Goal: Task Accomplishment & Management: Manage account settings

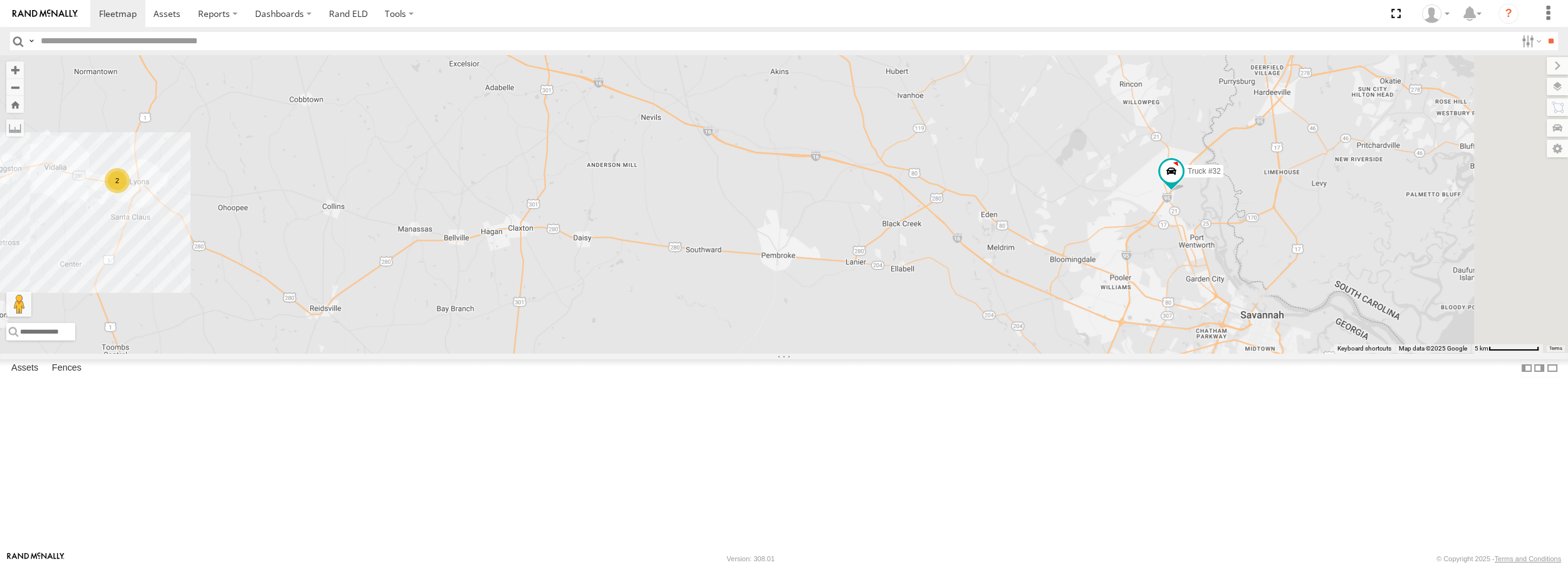
drag, startPoint x: 1353, startPoint y: 327, endPoint x: 1204, endPoint y: 317, distance: 149.3
click at [1204, 317] on div "2 Truck #32" at bounding box center [784, 204] width 1568 height 297
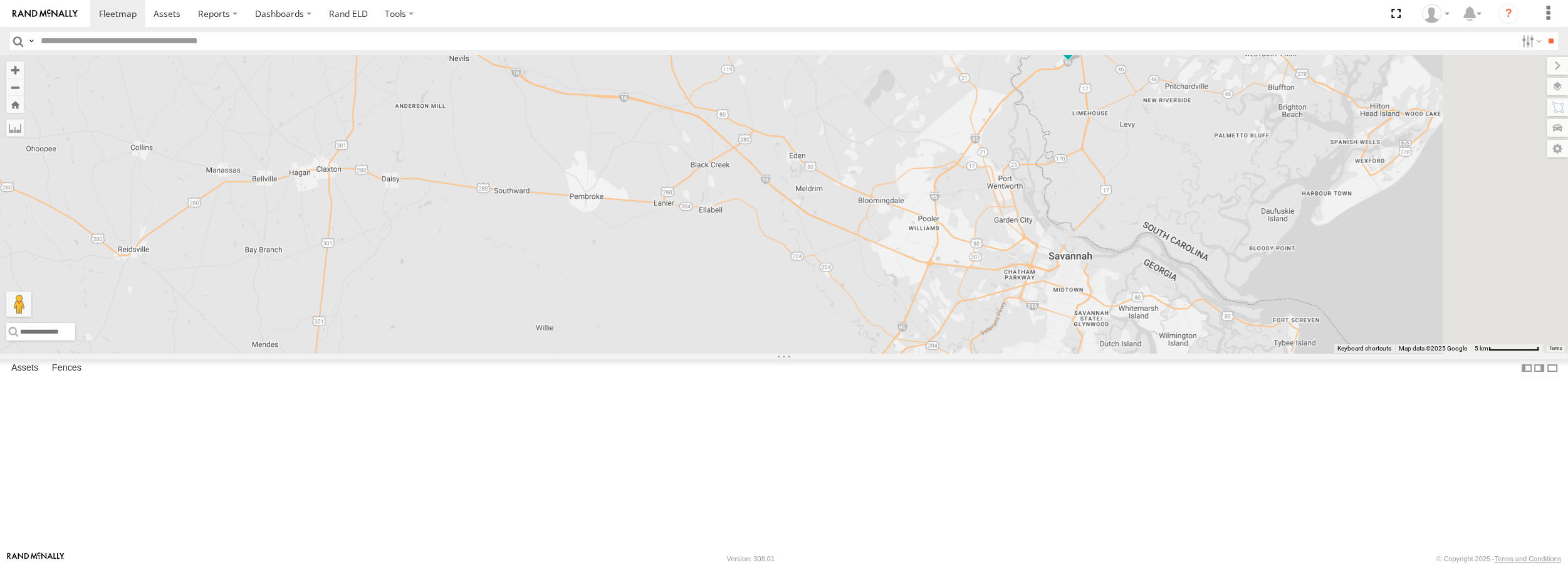
drag, startPoint x: 1281, startPoint y: 219, endPoint x: 1193, endPoint y: 214, distance: 88.1
click at [1193, 214] on div "Truck #32" at bounding box center [784, 204] width 1568 height 297
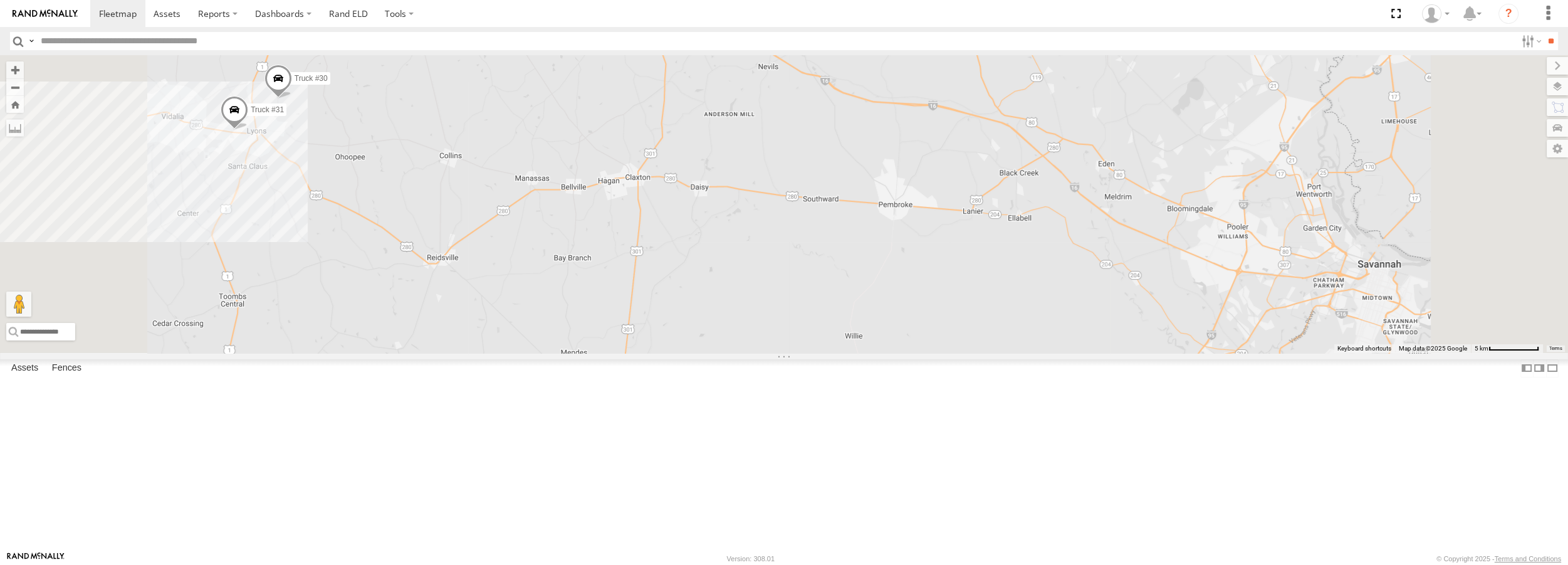
click at [292, 99] on span at bounding box center [278, 82] width 28 height 34
click at [373, 90] on div at bounding box center [278, 80] width 189 height 19
click at [295, 85] on label at bounding box center [283, 80] width 25 height 9
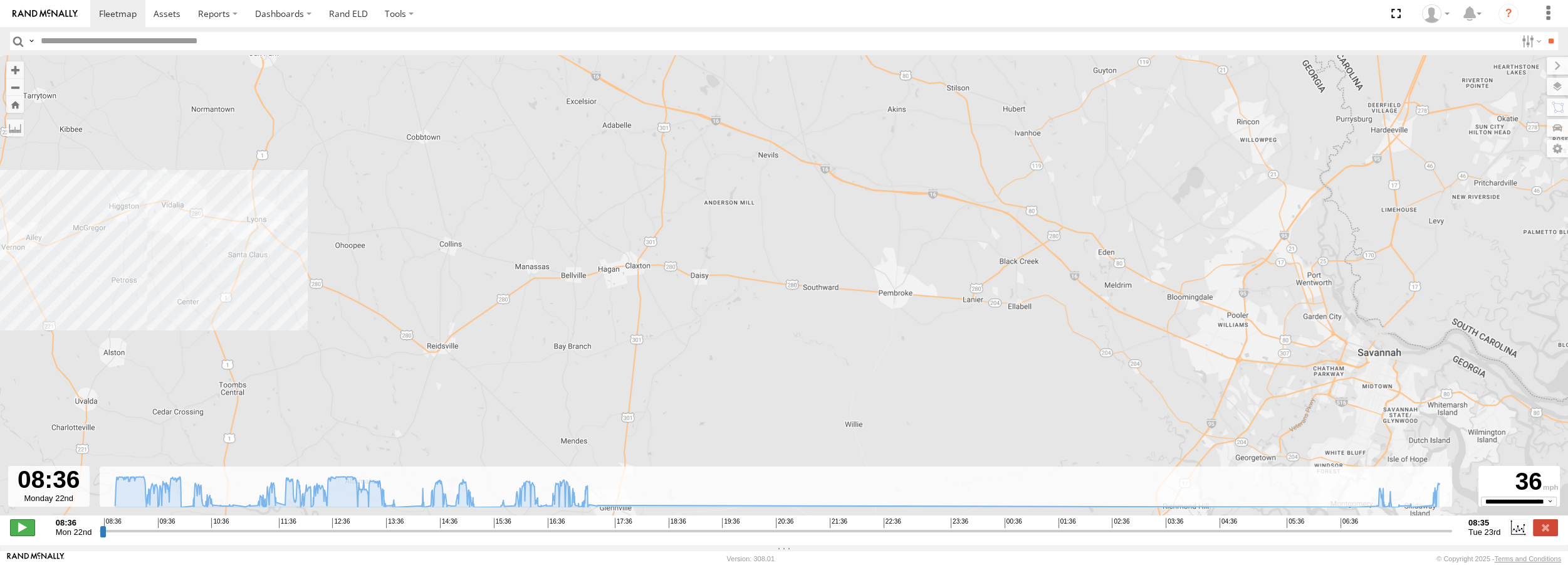
type input "**********"
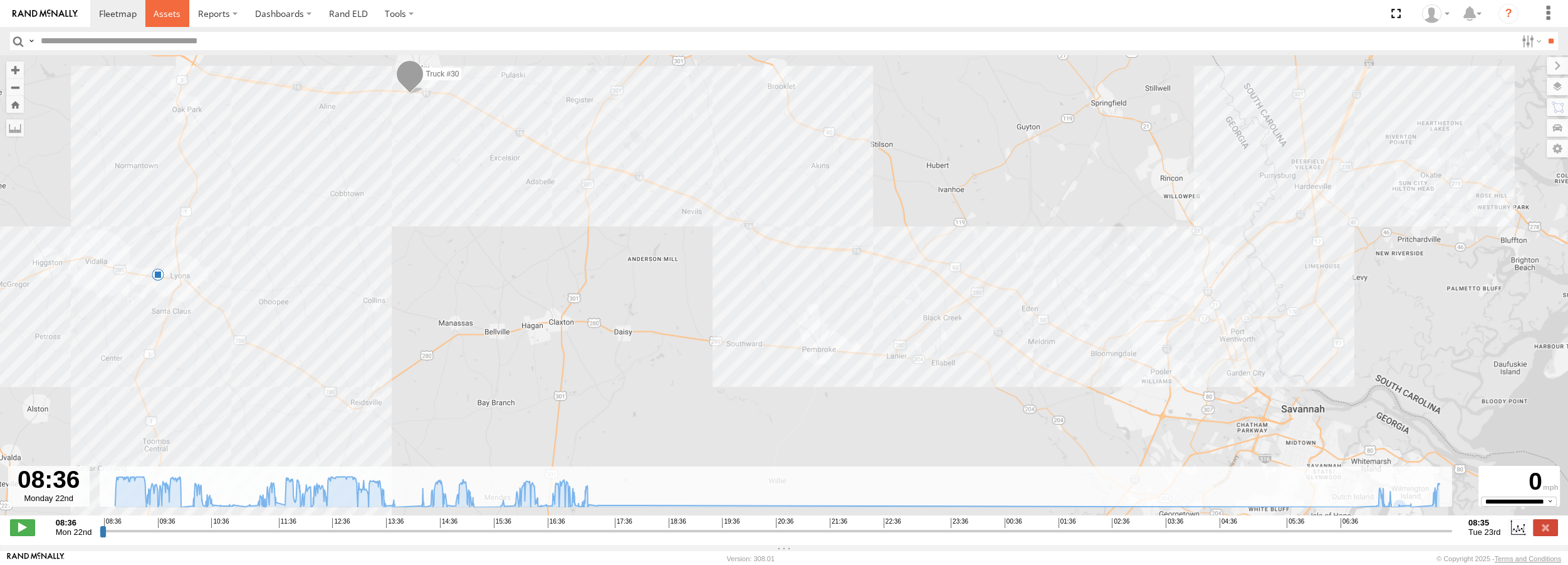
click at [175, 10] on span at bounding box center [167, 13] width 27 height 12
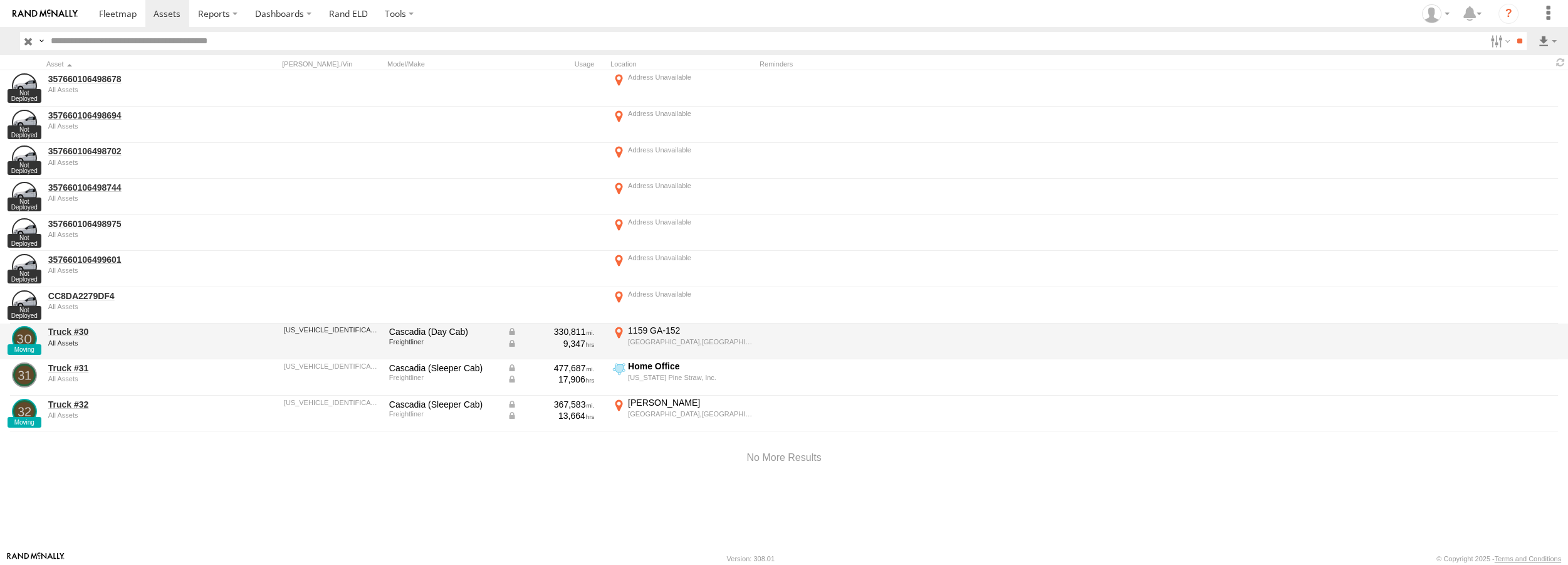
click at [66, 325] on div "Truck #30 All Assets" at bounding box center [134, 342] width 176 height 34
click at [67, 329] on link "Truck #30" at bounding box center [134, 332] width 172 height 11
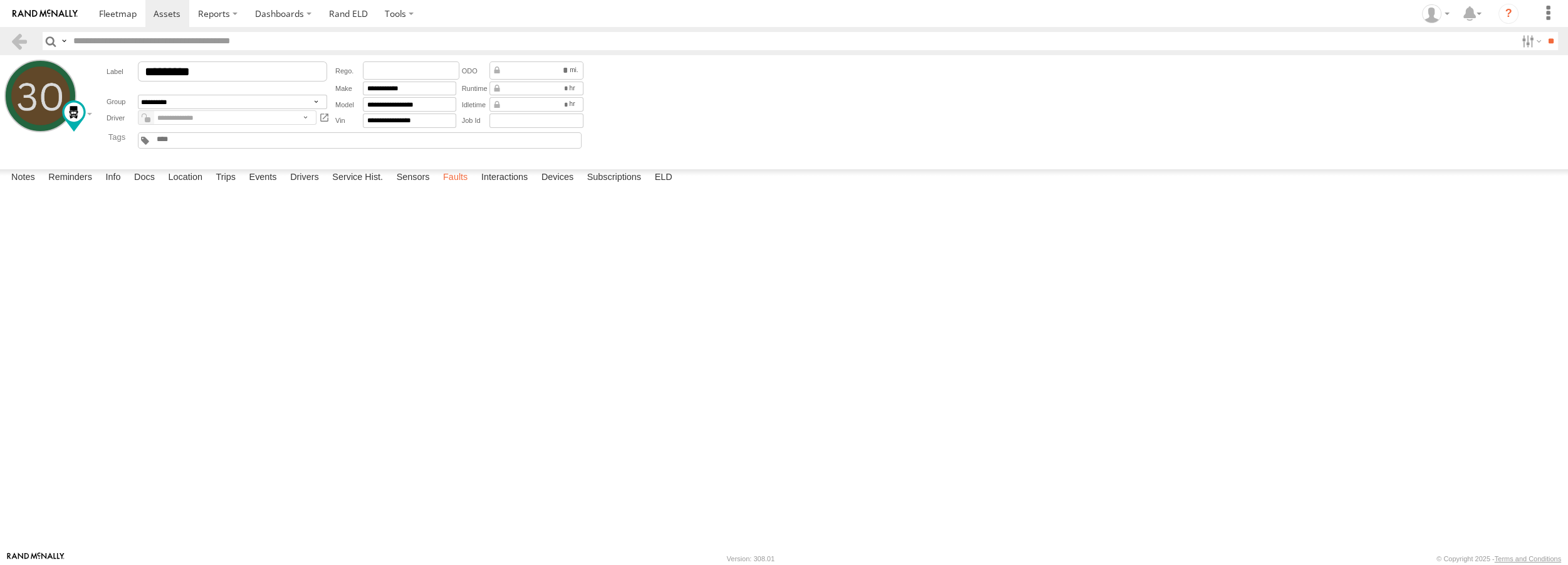
click at [454, 187] on label "Faults" at bounding box center [455, 178] width 37 height 18
click at [408, 187] on label "Sensors" at bounding box center [413, 178] width 45 height 18
click at [0, 0] on div "J1939 - Canbus" at bounding box center [0, 0] width 0 height 0
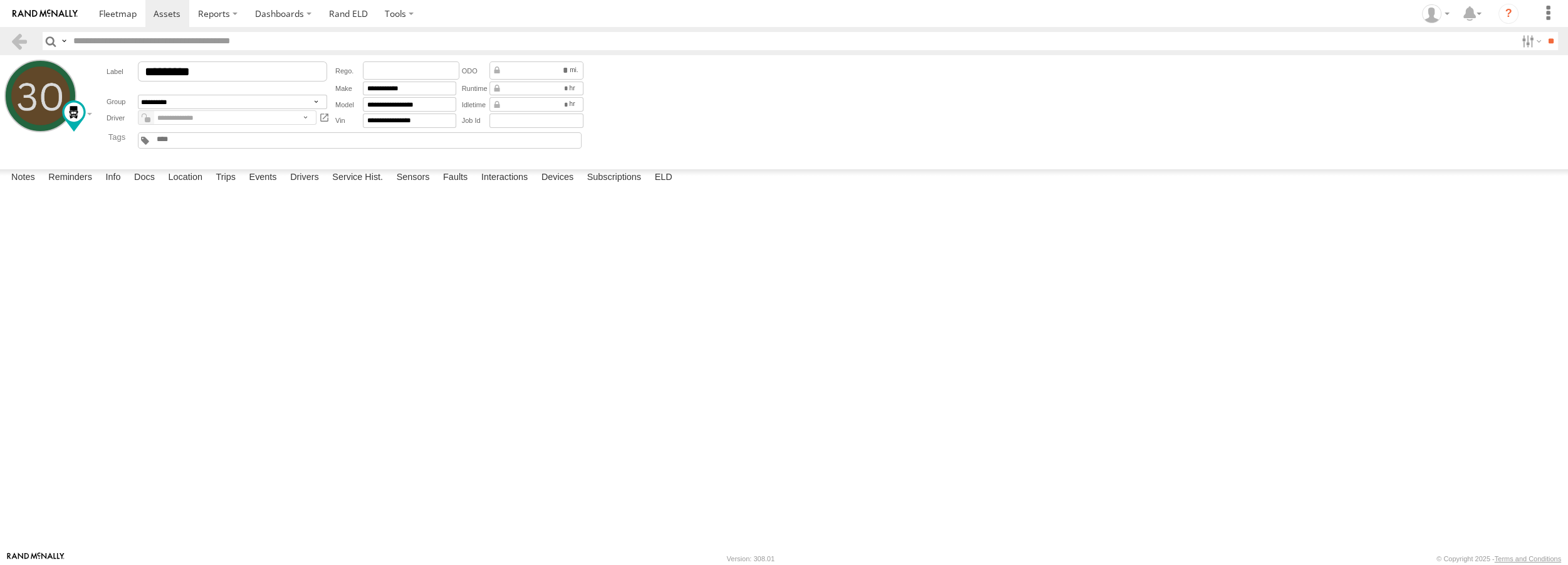
click at [0, 0] on link at bounding box center [0, 0] width 0 height 0
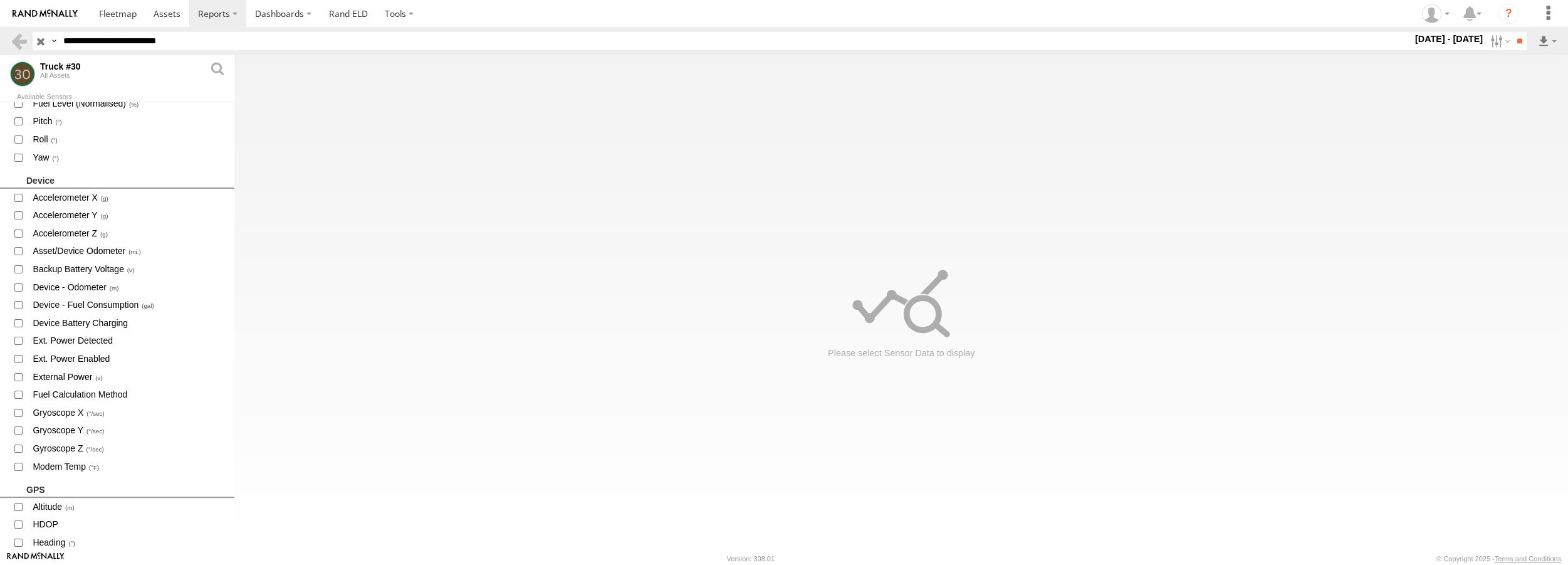
scroll to position [684, 0]
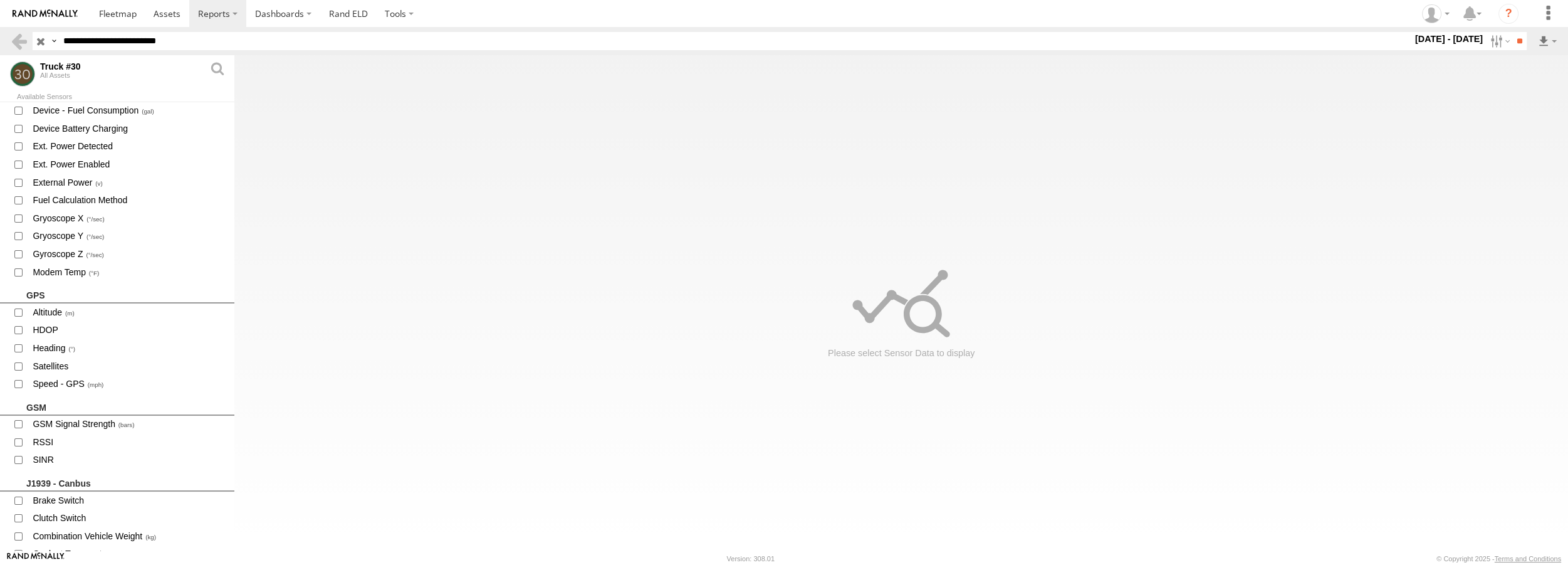
click at [1461, 40] on label "22 - 23 Sep 25" at bounding box center [1449, 39] width 73 height 14
click at [0, 0] on label at bounding box center [0, 0] width 0 height 0
click at [1413, 50] on div at bounding box center [1413, 41] width 0 height 18
click at [0, 0] on span "Last 14 Days" at bounding box center [0, 0] width 0 height 0
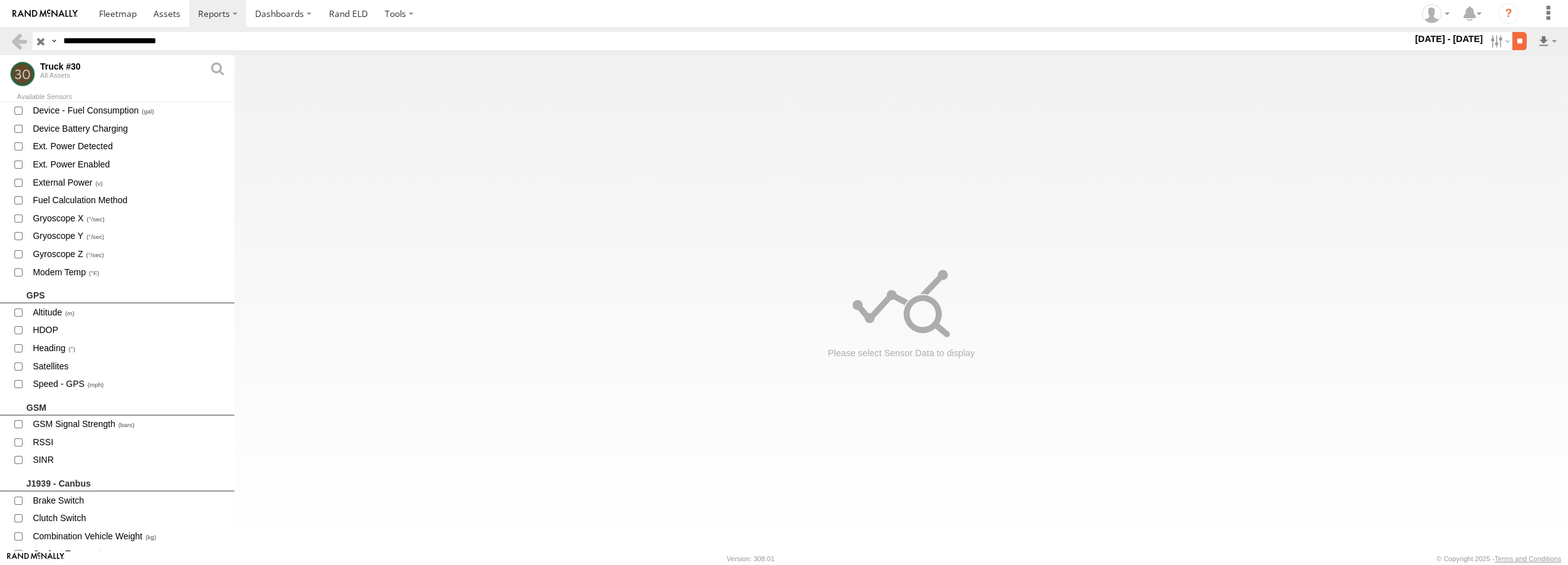
click at [1515, 40] on input "**" at bounding box center [1519, 41] width 15 height 18
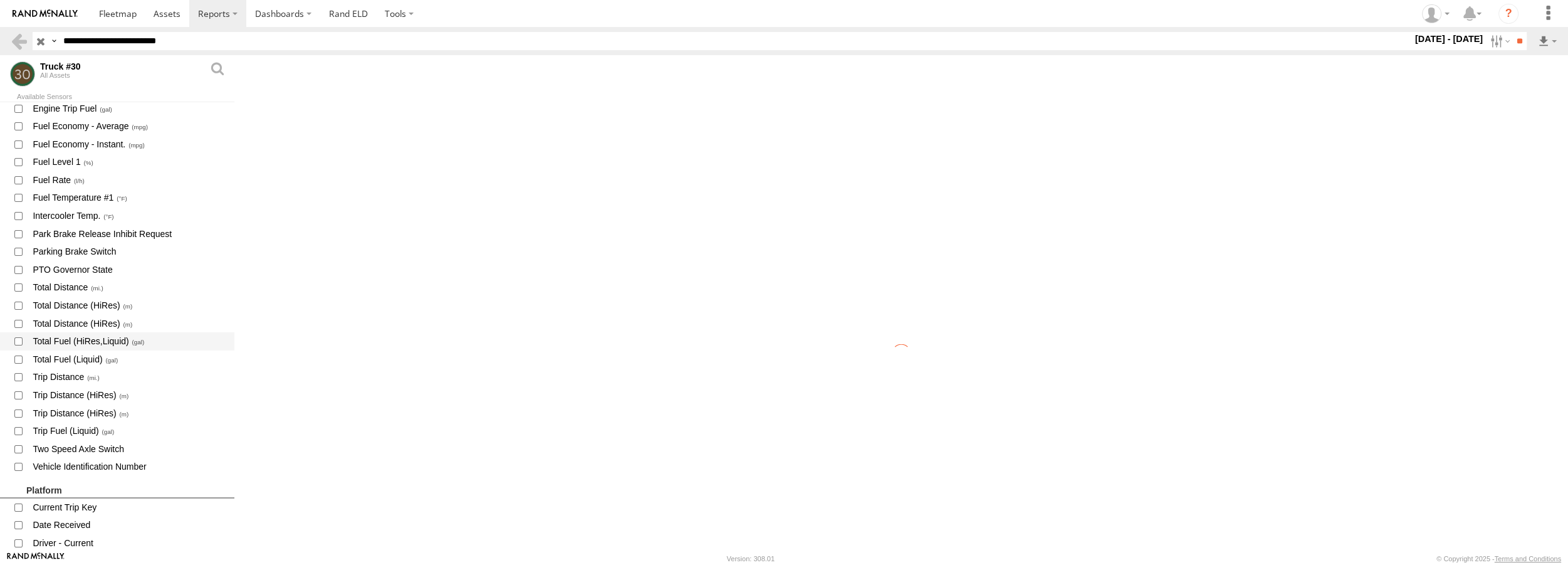
scroll to position [1539, 0]
click at [0, 0] on label "Close" at bounding box center [0, 0] width 0 height 0
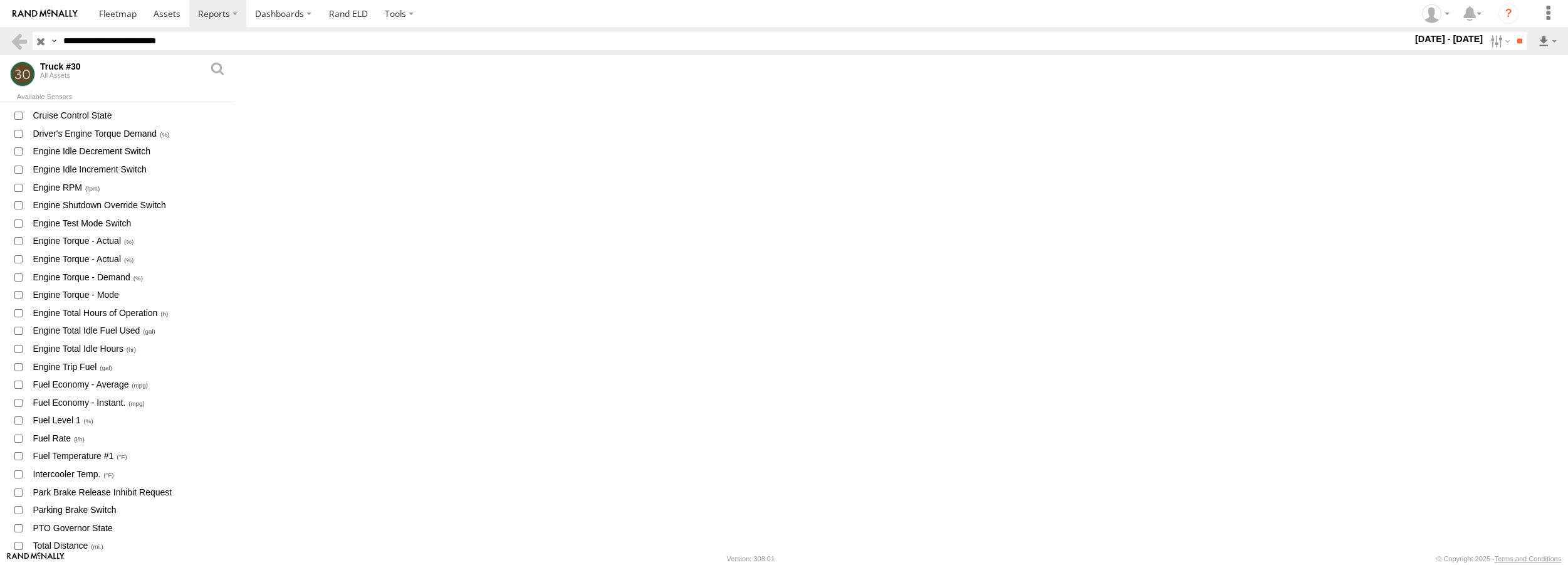
scroll to position [1255, 0]
click at [0, 0] on label "Close" at bounding box center [0, 0] width 0 height 0
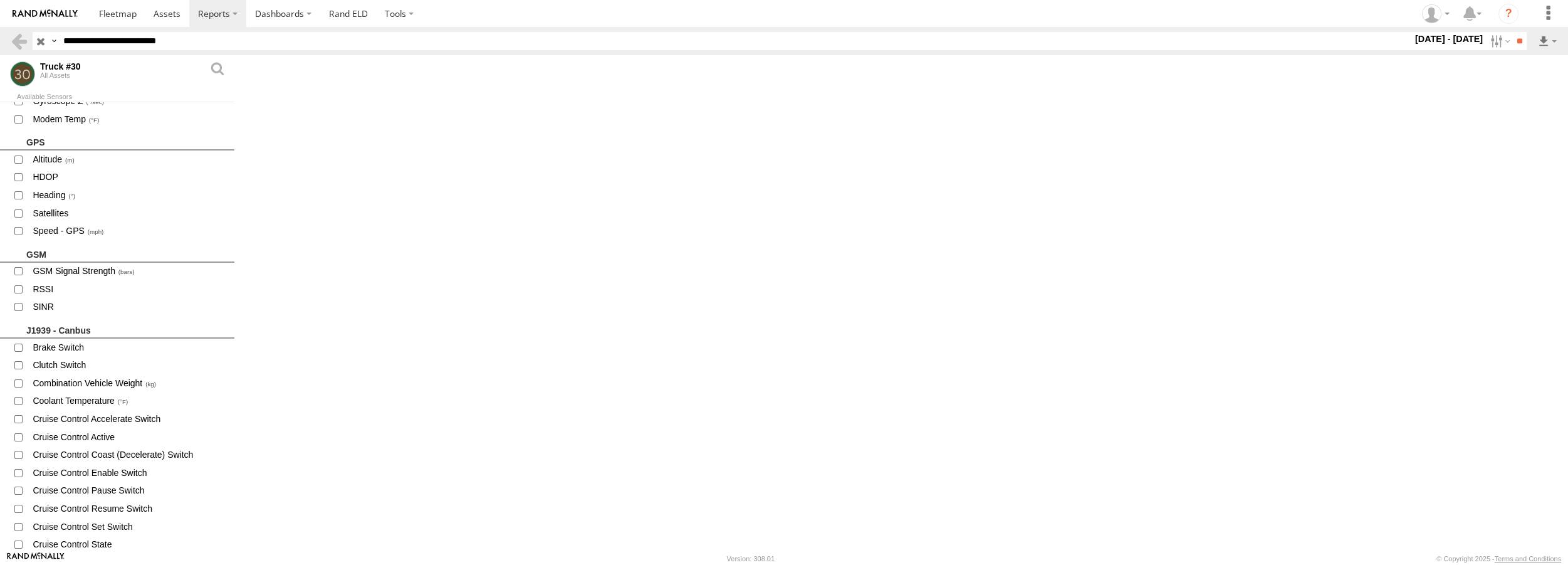
scroll to position [741, 0]
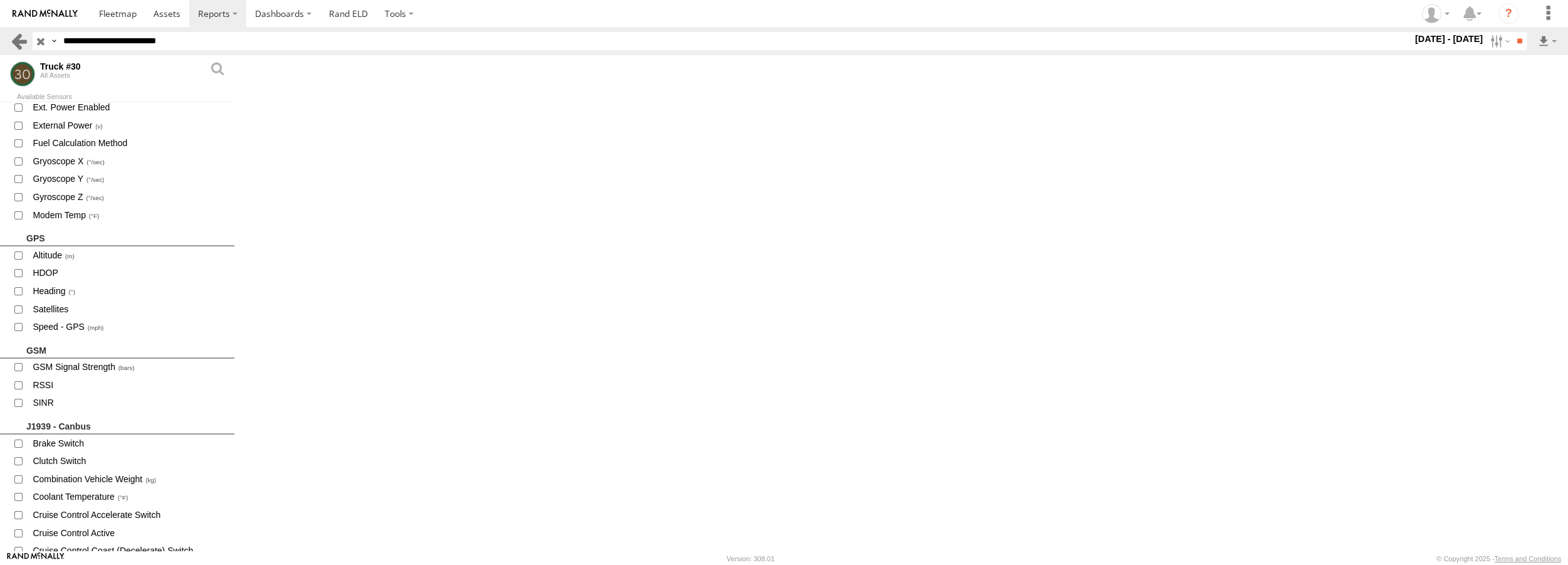
click at [23, 38] on link at bounding box center [19, 41] width 18 height 18
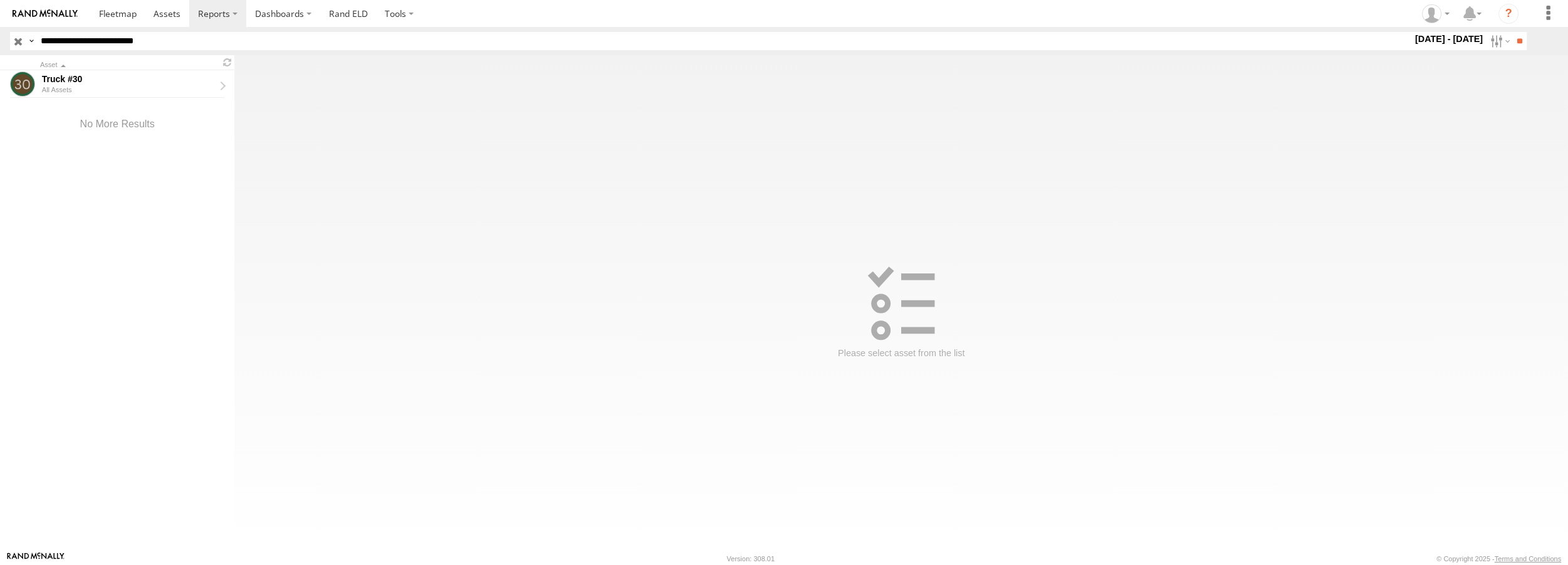
click at [18, 44] on input "button" at bounding box center [18, 41] width 16 height 18
click at [105, 12] on span at bounding box center [118, 13] width 38 height 12
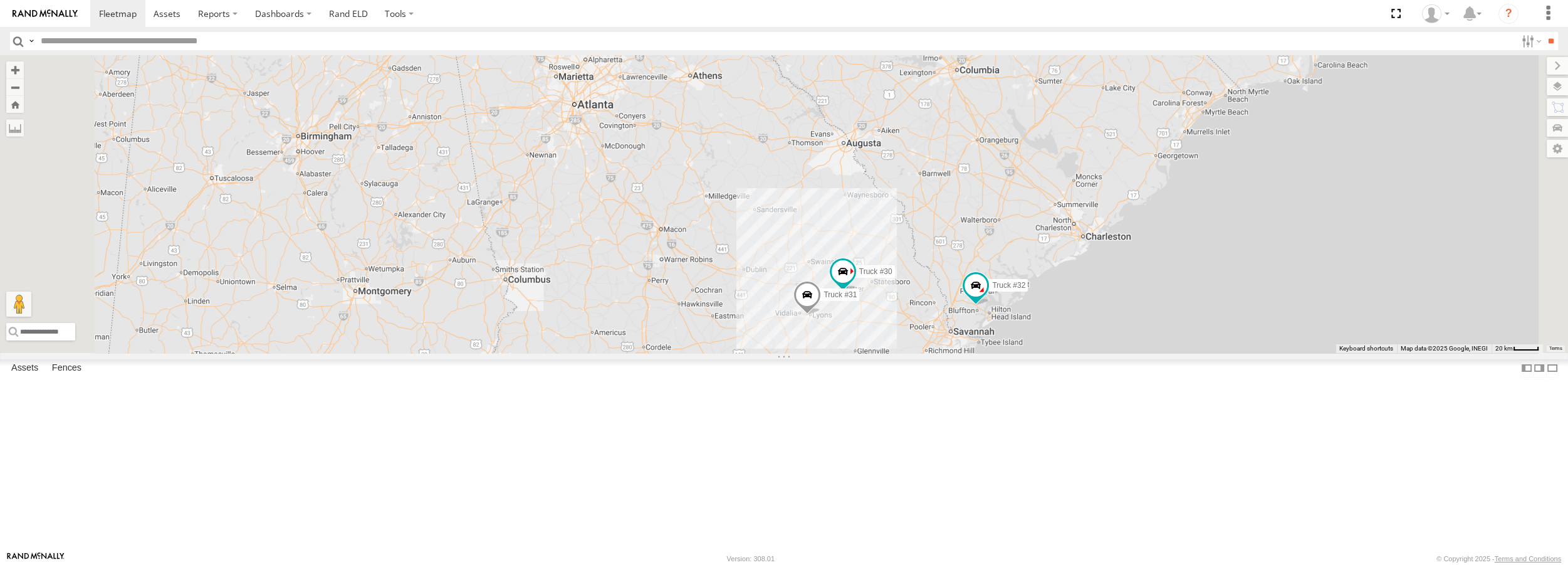
click at [0, 0] on div "Truck #30 All Assets I-16 Metter 32.37401 -82.06361 Video Truck #32 All Assets …" at bounding box center [0, 0] width 0 height 0
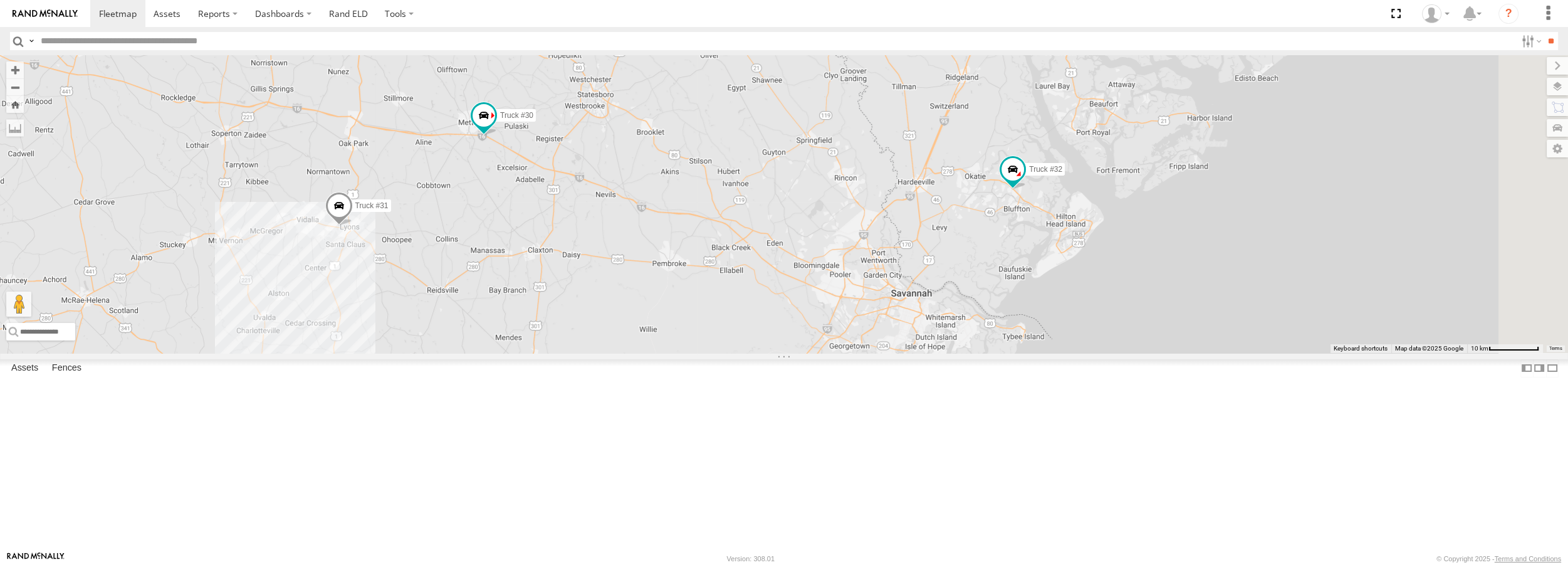
drag, startPoint x: 1071, startPoint y: 452, endPoint x: 724, endPoint y: 465, distance: 347.2
click at [724, 353] on div "Truck #32 Truck #30 Truck #31" at bounding box center [784, 204] width 1568 height 297
click at [0, 0] on div "CC8DA2279DF4" at bounding box center [0, 0] width 0 height 0
click at [0, 0] on link at bounding box center [0, 0] width 0 height 0
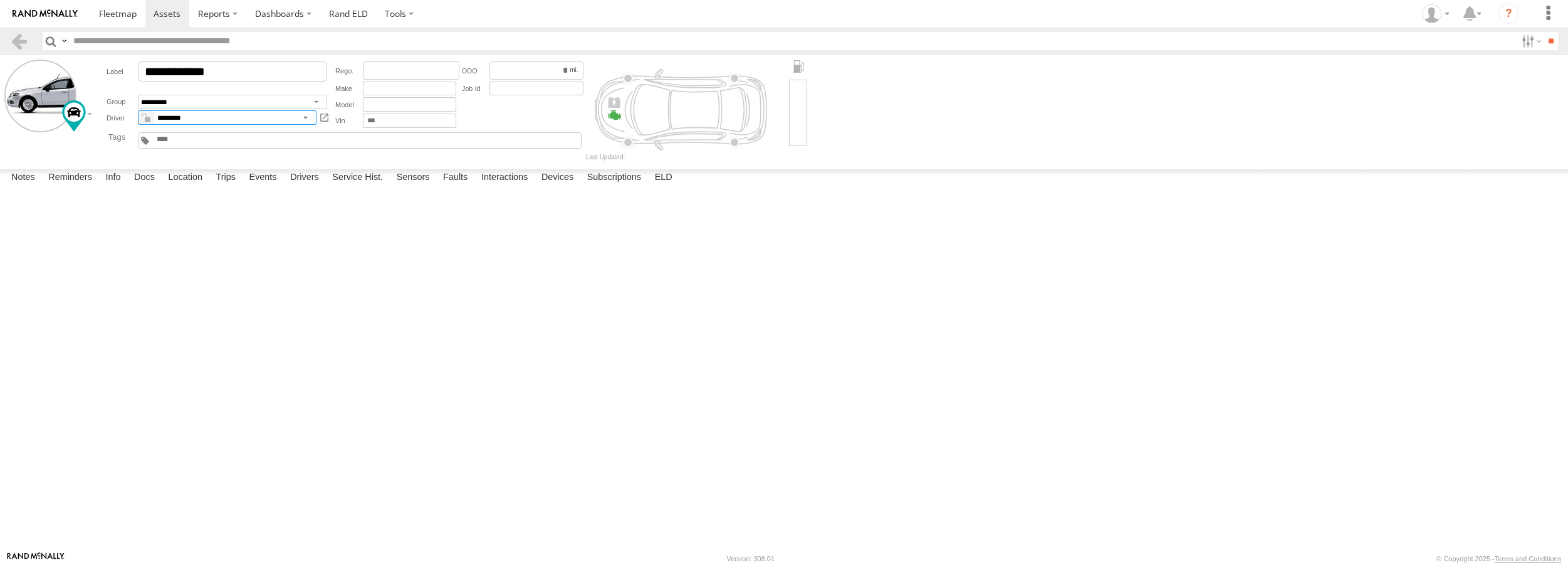
click at [232, 114] on select "**********" at bounding box center [227, 118] width 179 height 15
click at [138, 111] on select "**********" at bounding box center [227, 118] width 179 height 15
click at [293, 117] on select "**********" at bounding box center [227, 118] width 179 height 15
select select "**"
click at [138, 111] on select "**********" at bounding box center [227, 118] width 179 height 15
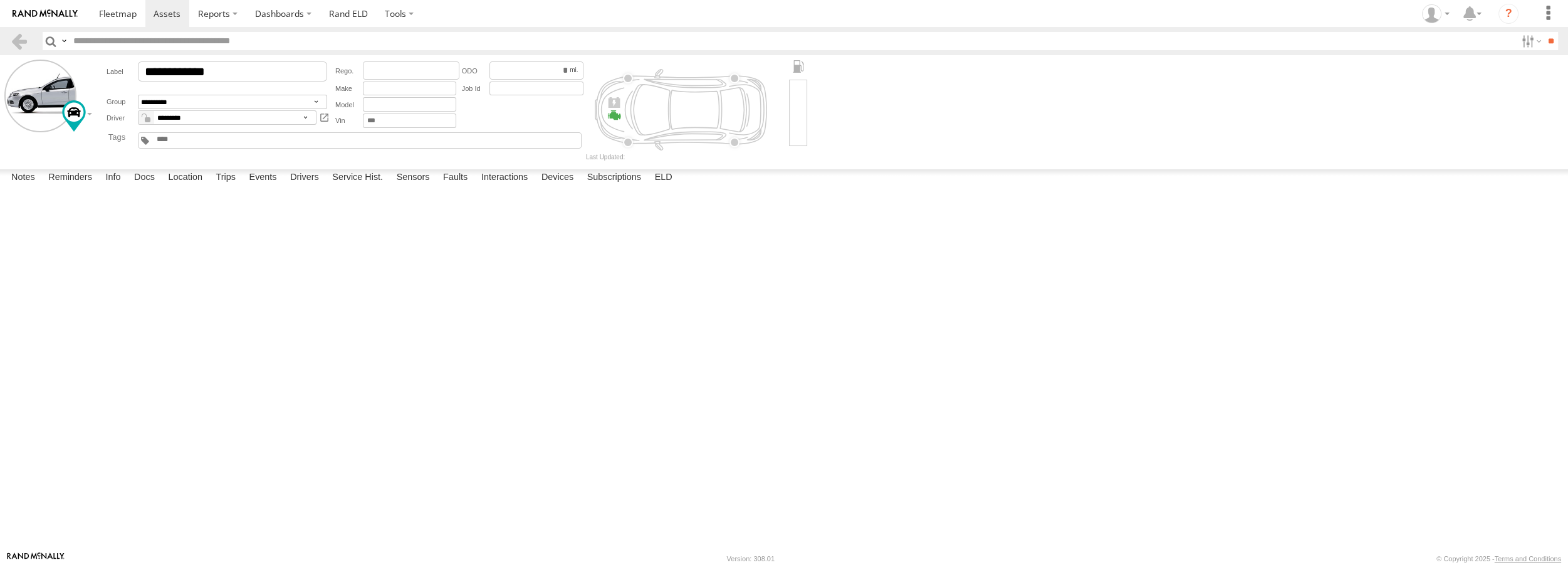
drag, startPoint x: 405, startPoint y: 464, endPoint x: 412, endPoint y: 464, distance: 7.0
click at [0, 0] on div at bounding box center [0, 0] width 0 height 0
click at [662, 187] on label "ELD" at bounding box center [664, 178] width 30 height 18
type input "**********"
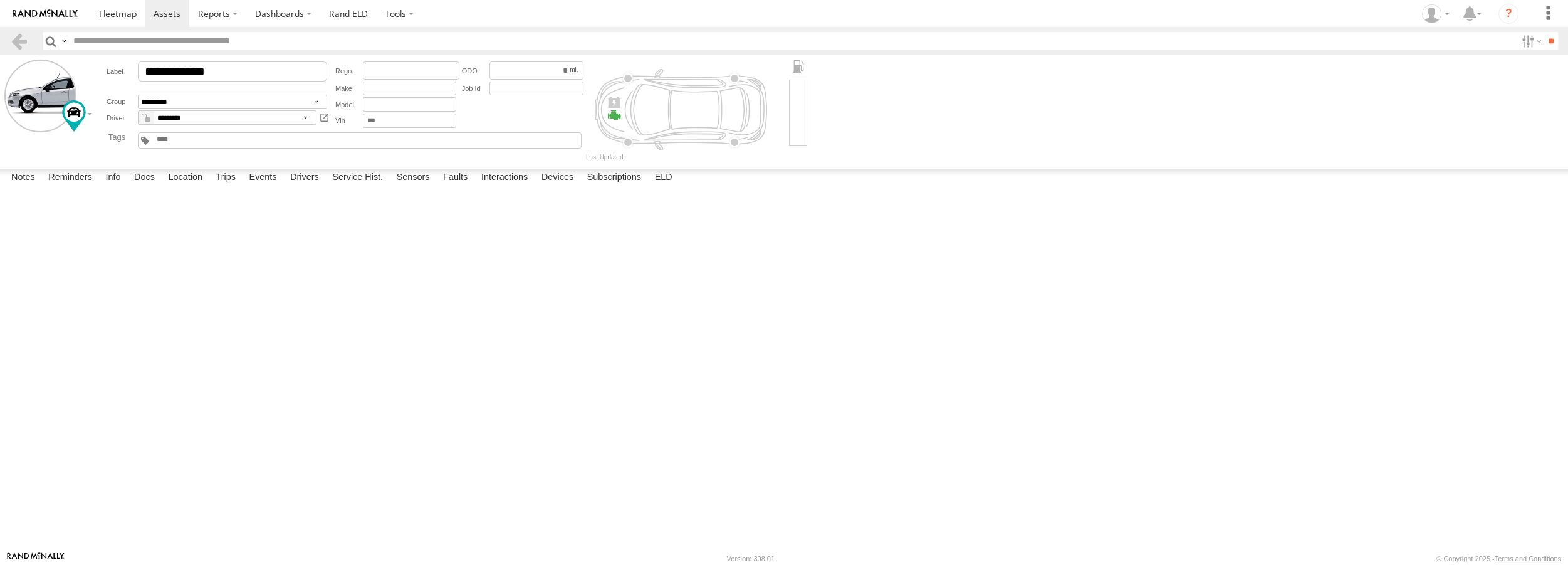
click at [0, 0] on div "**********" at bounding box center [0, 0] width 0 height 0
drag, startPoint x: 133, startPoint y: 15, endPoint x: 176, endPoint y: 4, distance: 44.4
click at [133, 15] on span at bounding box center [118, 13] width 38 height 12
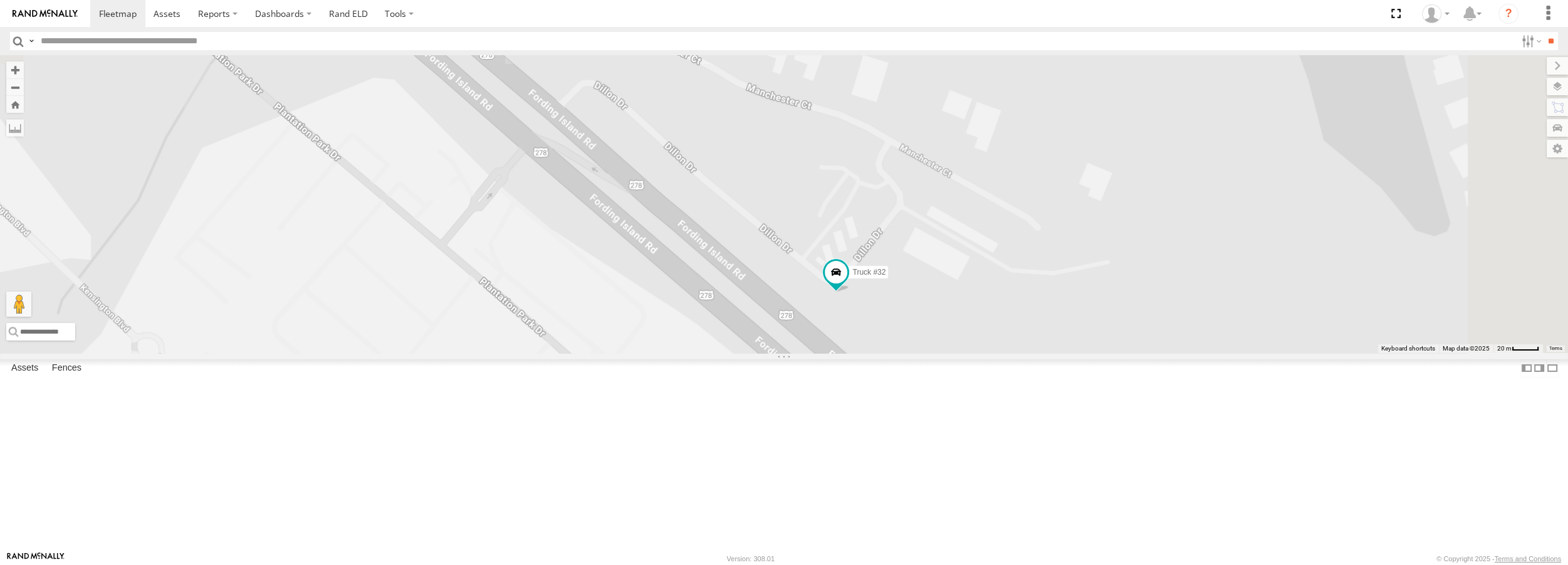
drag, startPoint x: 1068, startPoint y: 352, endPoint x: 1017, endPoint y: 380, distance: 58.2
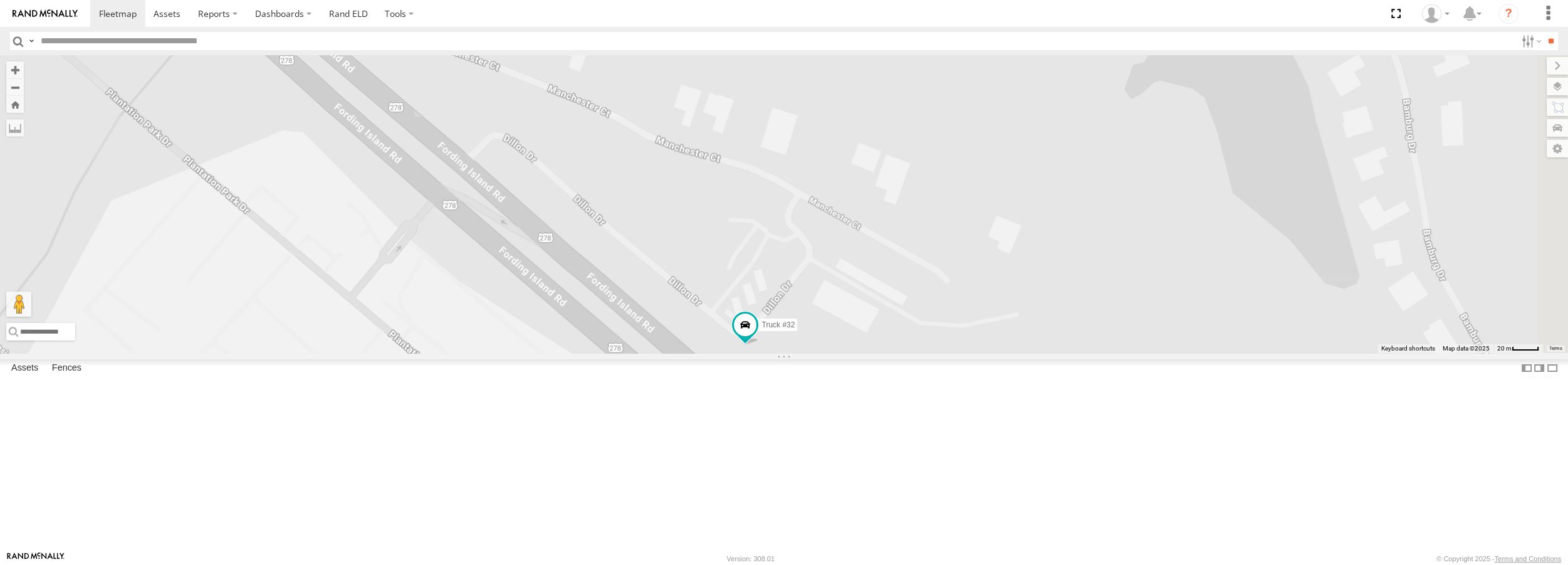
click at [894, 349] on div "Truck #30 Truck #31 Truck #32" at bounding box center [784, 204] width 1568 height 297
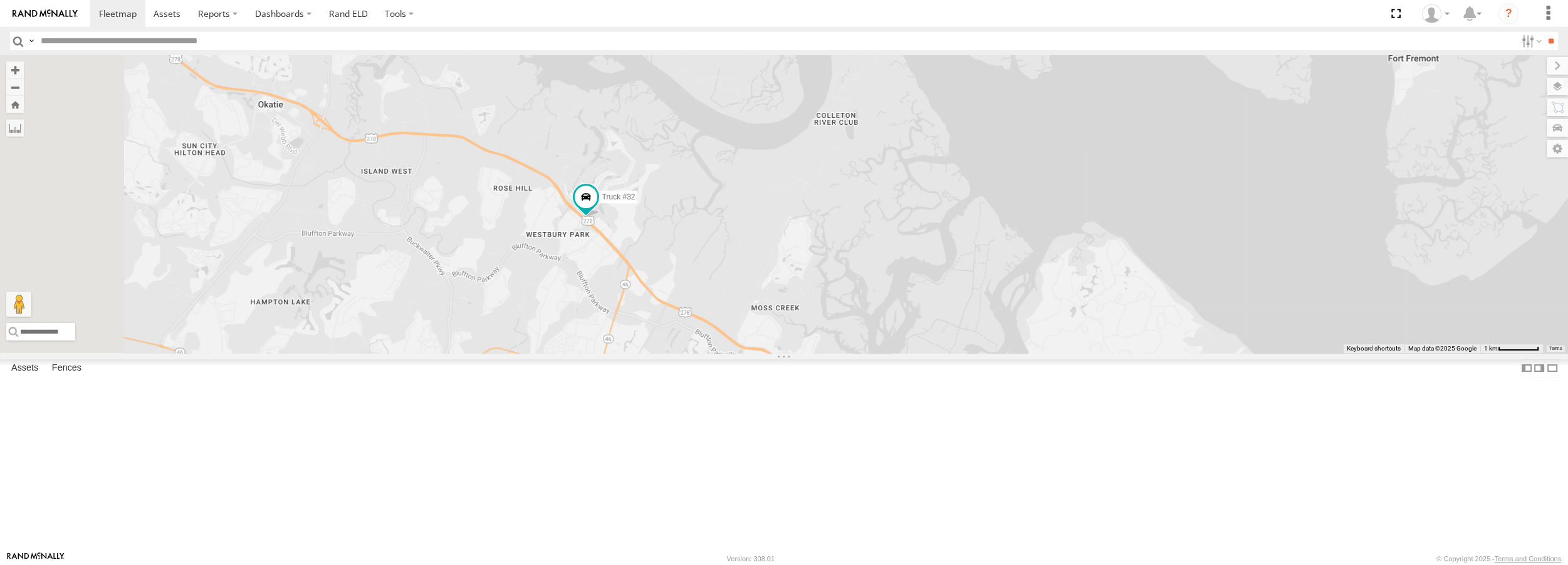
drag, startPoint x: 703, startPoint y: 298, endPoint x: 780, endPoint y: 332, distance: 84.2
click at [780, 332] on div "Truck #32" at bounding box center [784, 204] width 1568 height 297
